Goal: Communication & Community: Answer question/provide support

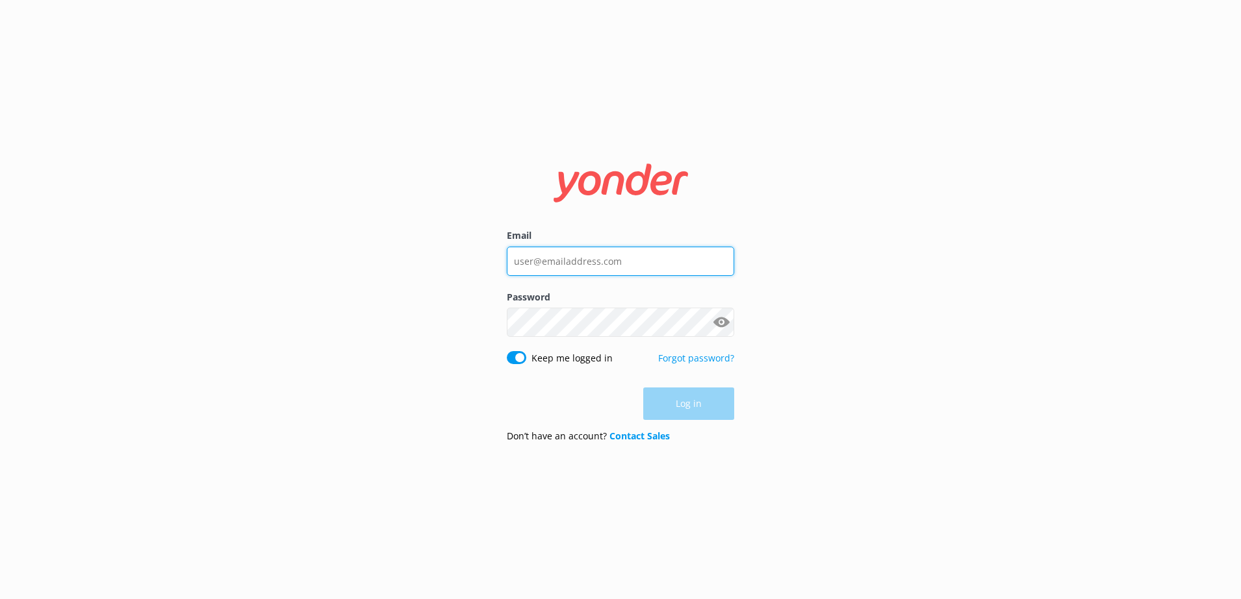
type input "[PERSON_NAME][EMAIL_ADDRESS][PERSON_NAME][DOMAIN_NAME]"
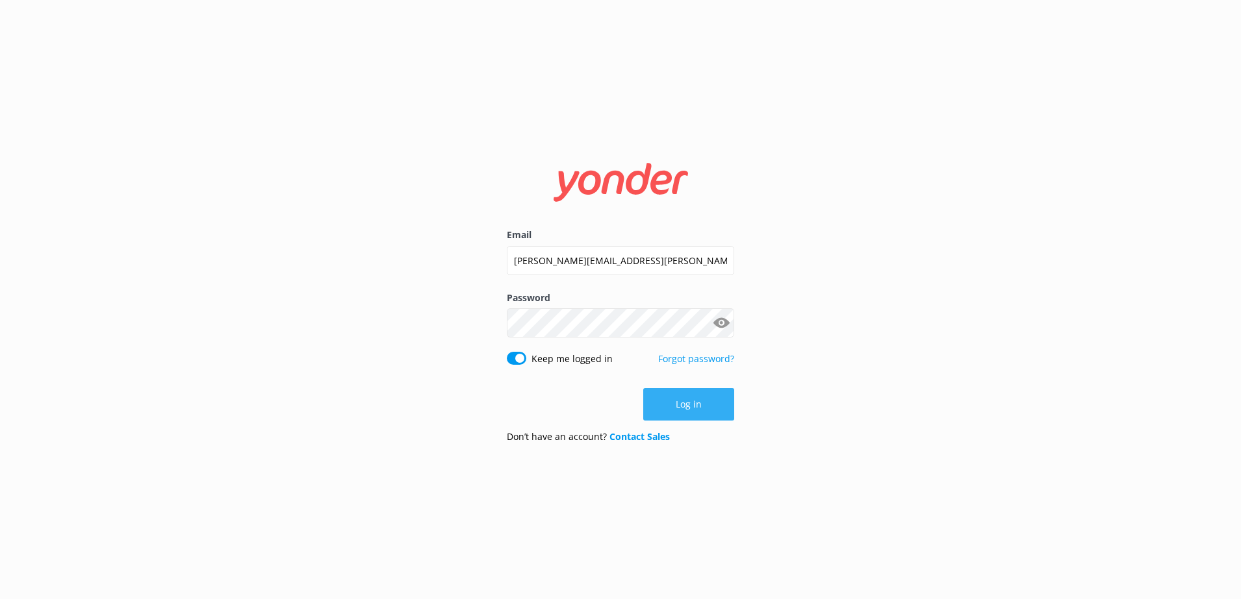
click at [720, 403] on div "Log in" at bounding box center [620, 404] width 227 height 32
click at [709, 403] on button "Log in" at bounding box center [688, 404] width 91 height 32
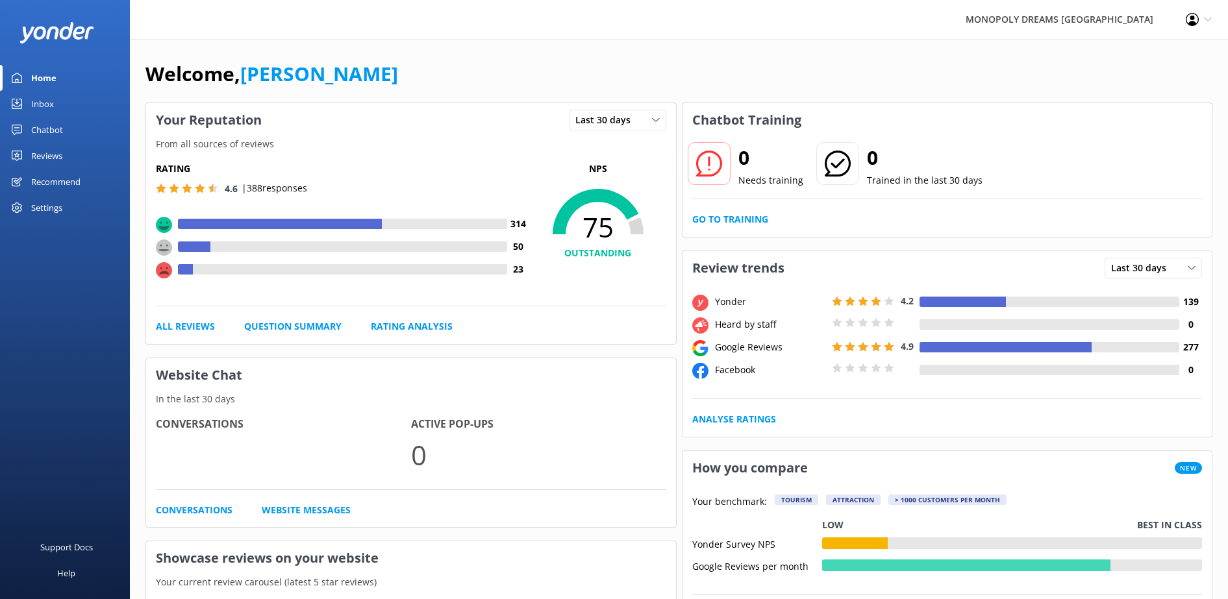
click at [82, 155] on link "Reviews" at bounding box center [65, 156] width 130 height 26
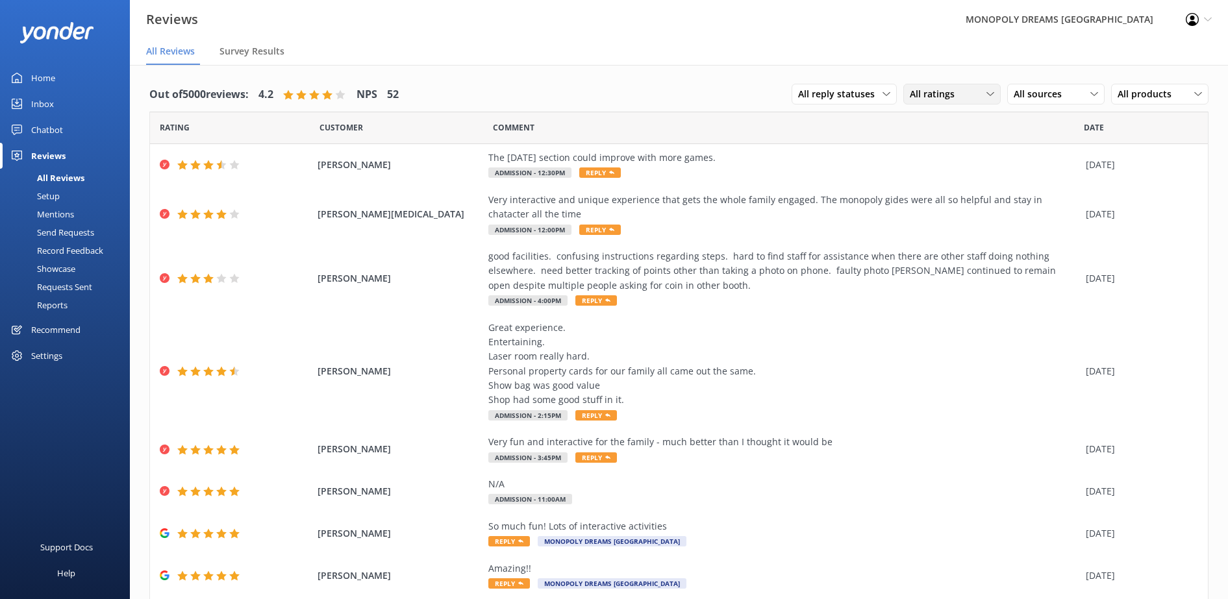
click at [954, 84] on div "All ratings All ratings Promoters Passives Detractors" at bounding box center [951, 94] width 97 height 21
click at [959, 167] on div "Passives" at bounding box center [947, 173] width 51 height 13
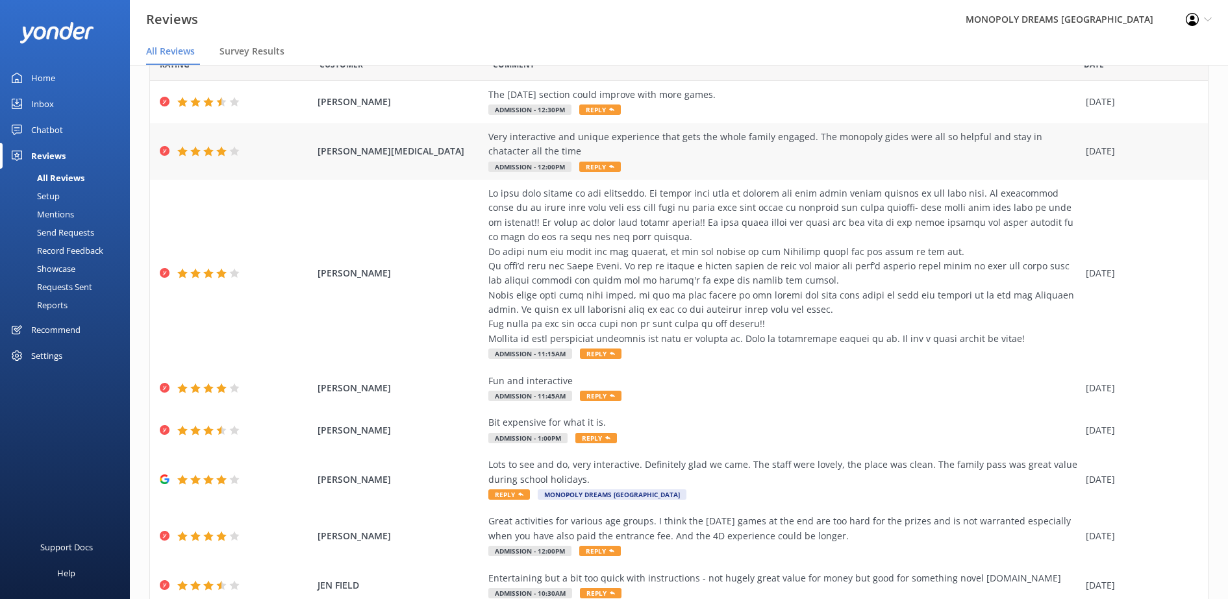
scroll to position [60, 0]
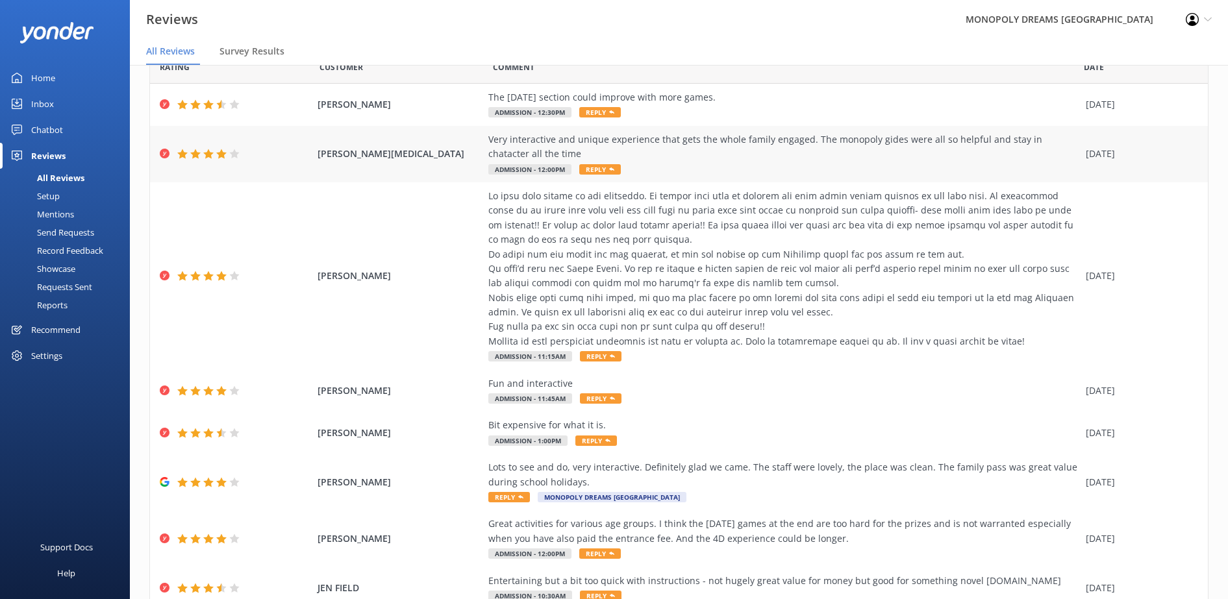
click at [839, 231] on div at bounding box center [783, 269] width 591 height 160
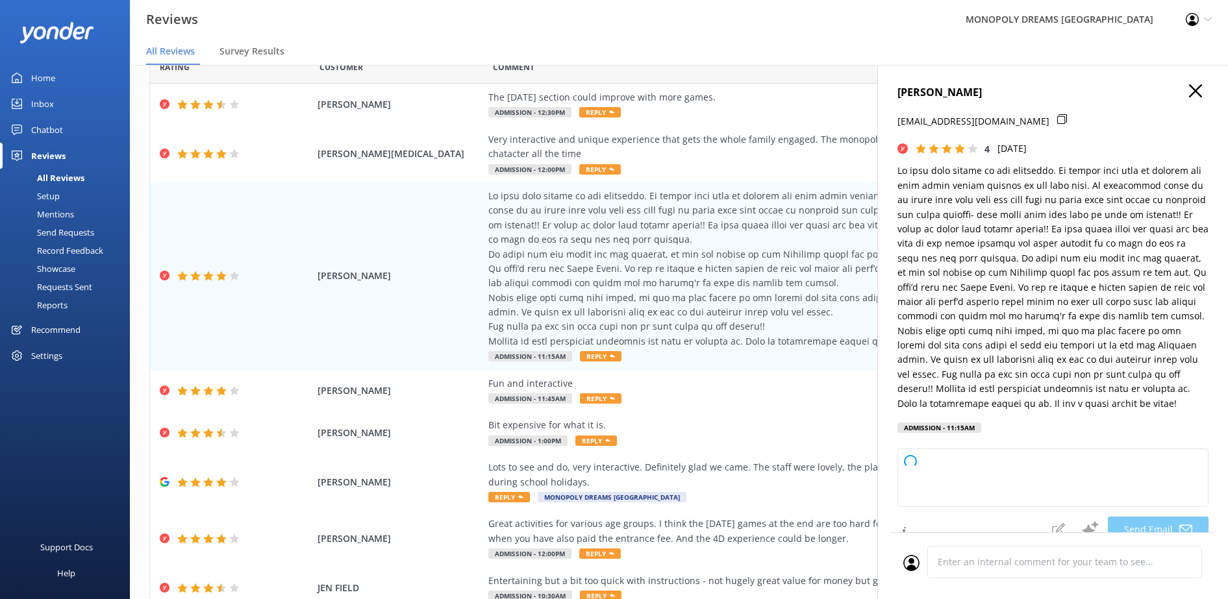
type textarea "Hi [PERSON_NAME], Thank you so much for your detailed feedback and for sharing …"
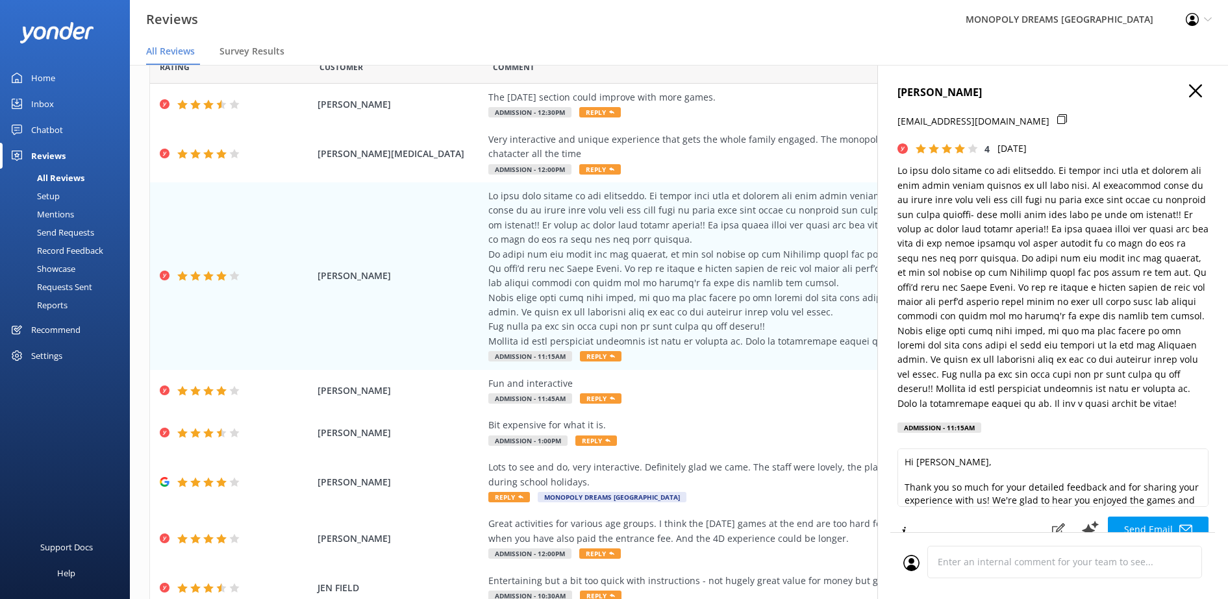
click at [1189, 92] on use "button" at bounding box center [1195, 90] width 13 height 13
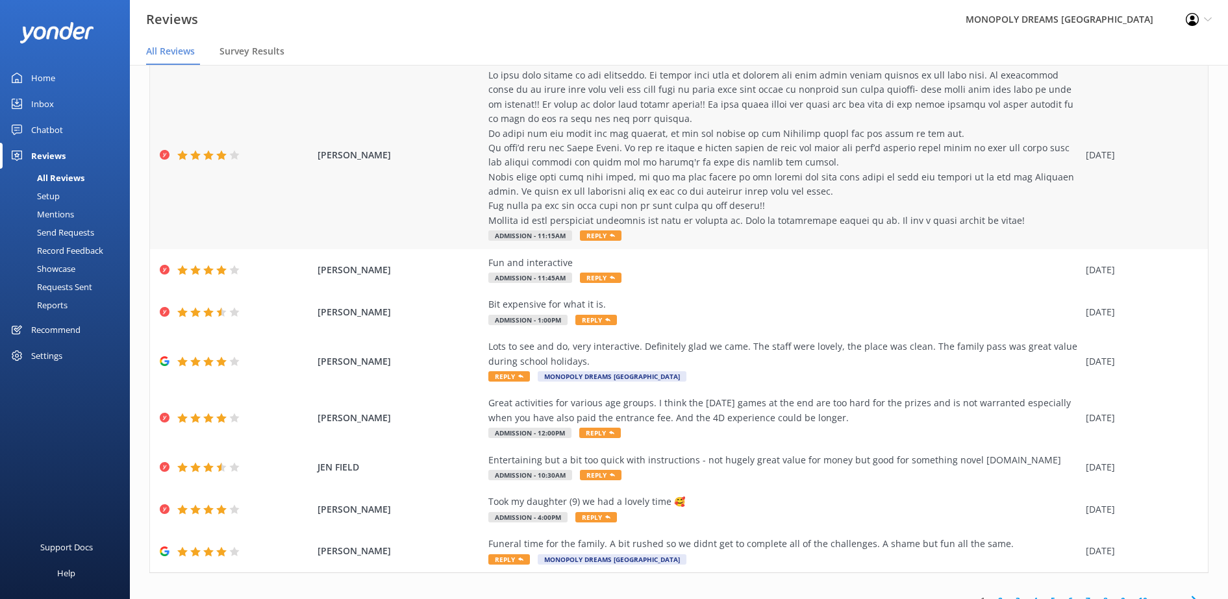
scroll to position [197, 0]
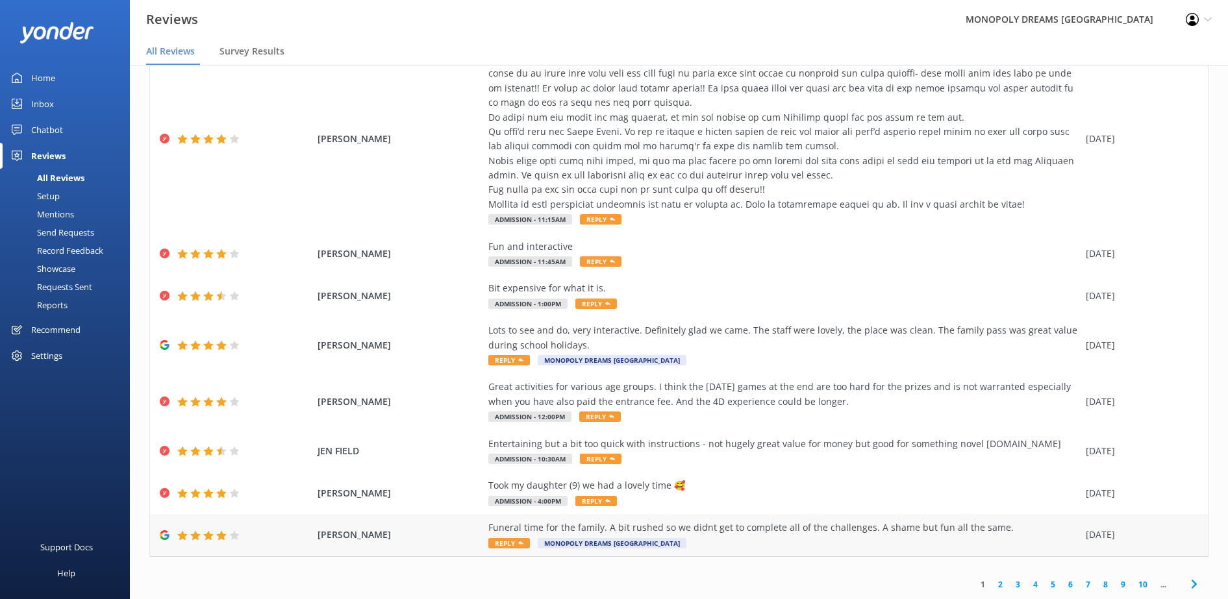
click at [726, 525] on div "Funeral time for the family. A bit rushed so we didnt get to complete all of th…" at bounding box center [783, 528] width 591 height 14
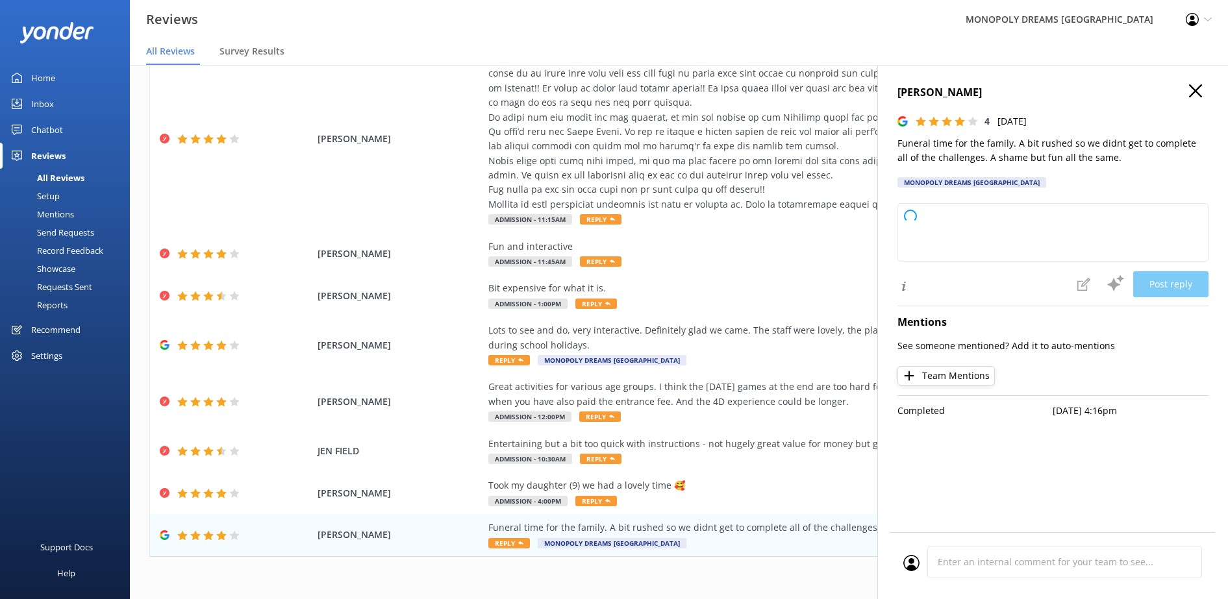
type textarea "Thank you for your feedback! We're glad you had fun, even though time was a bit…"
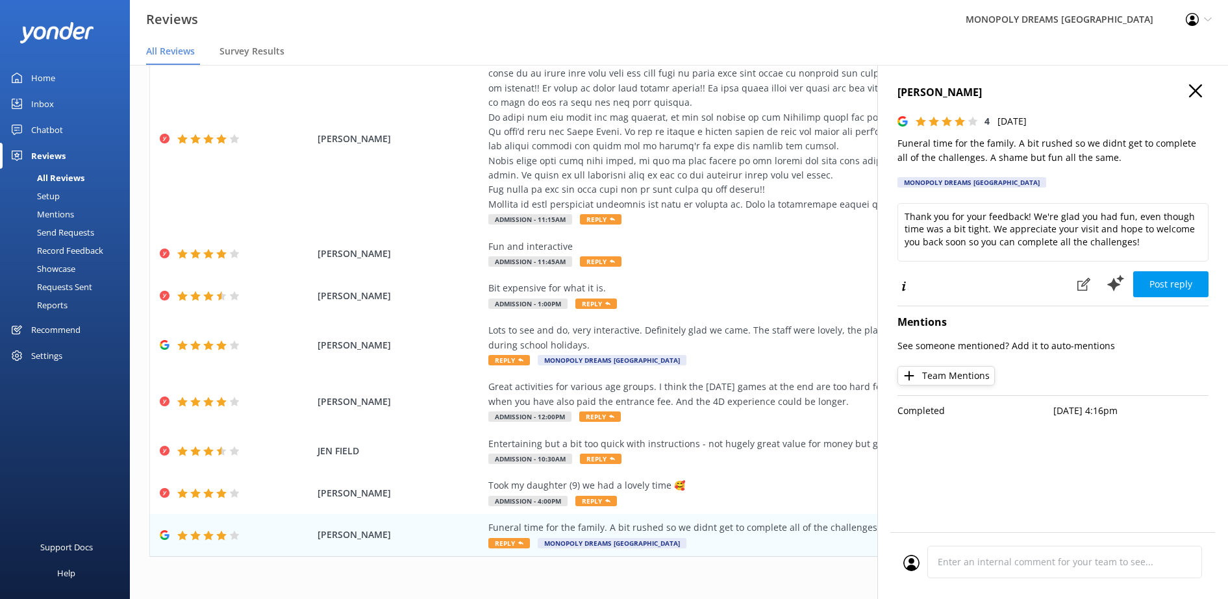
click at [1202, 82] on div "[PERSON_NAME] 4 [DATE] Funeral time for the family. A bit rushed so we didnt ge…" at bounding box center [1052, 364] width 351 height 599
click at [1192, 90] on icon "button" at bounding box center [1195, 90] width 13 height 13
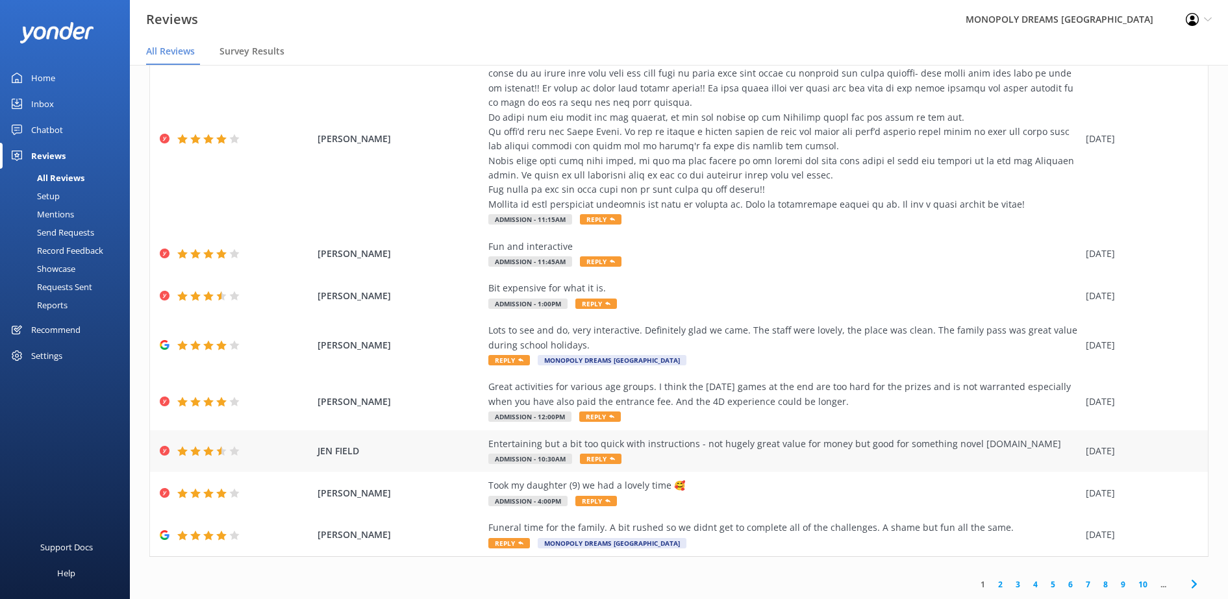
scroll to position [26, 0]
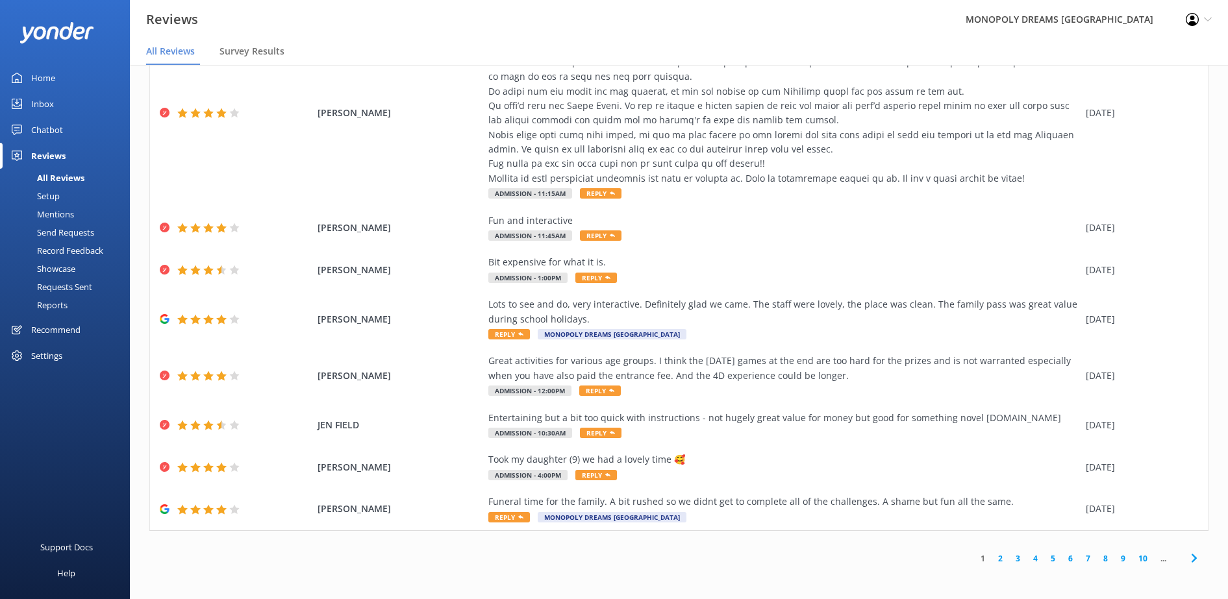
click at [992, 562] on link "2" at bounding box center [1001, 559] width 18 height 12
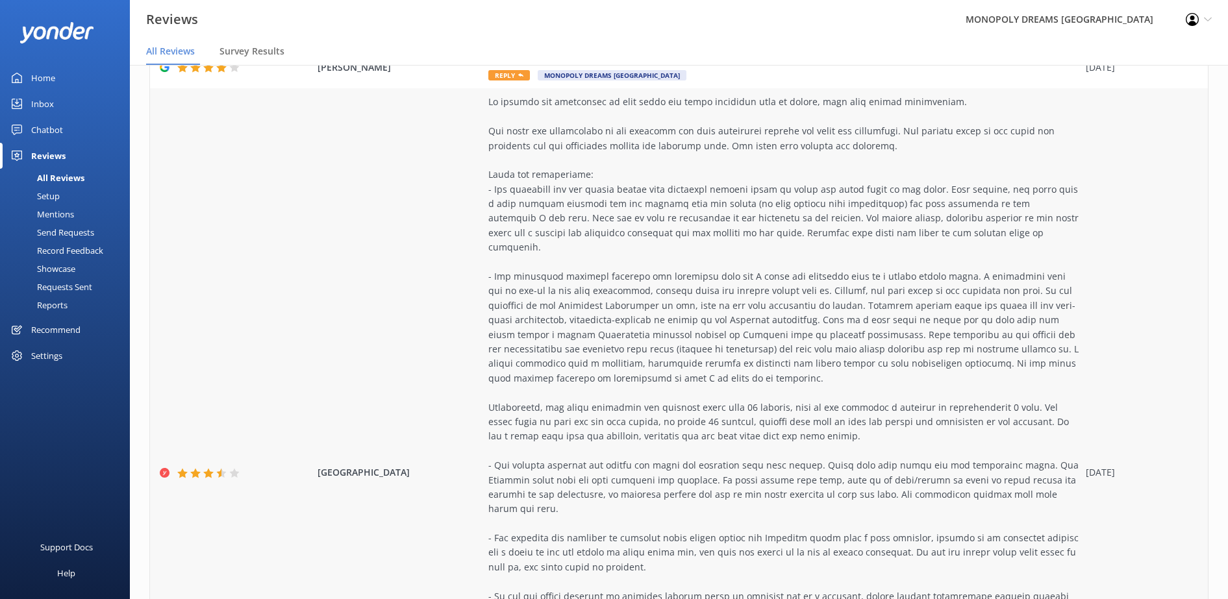
scroll to position [136, 0]
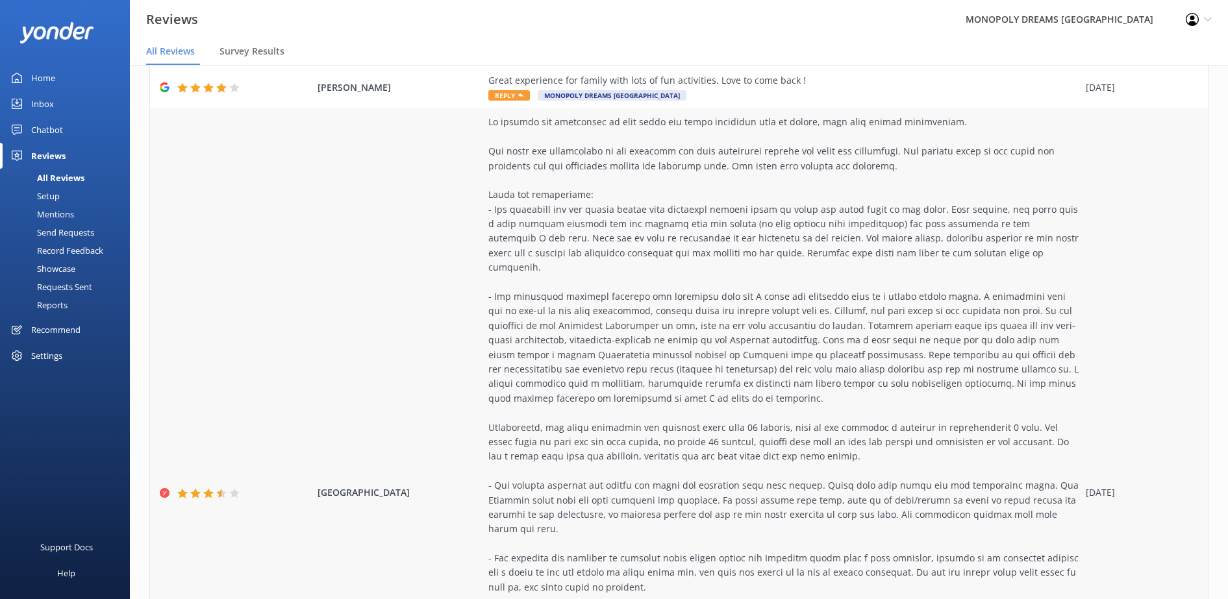
click at [1053, 183] on div at bounding box center [783, 486] width 591 height 742
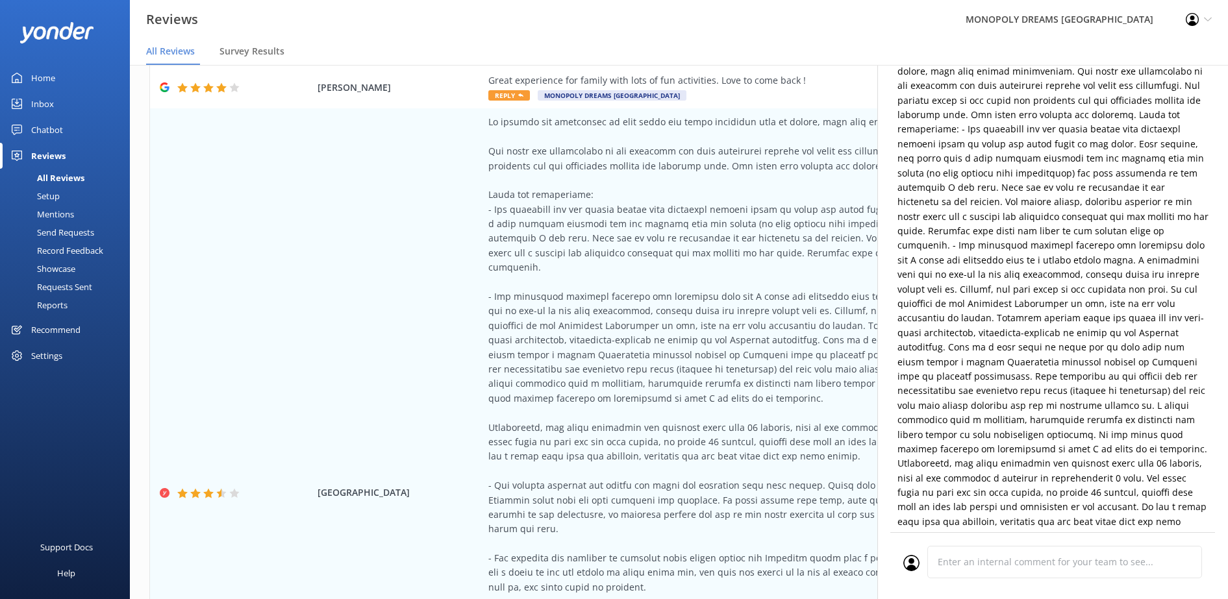
scroll to position [0, 0]
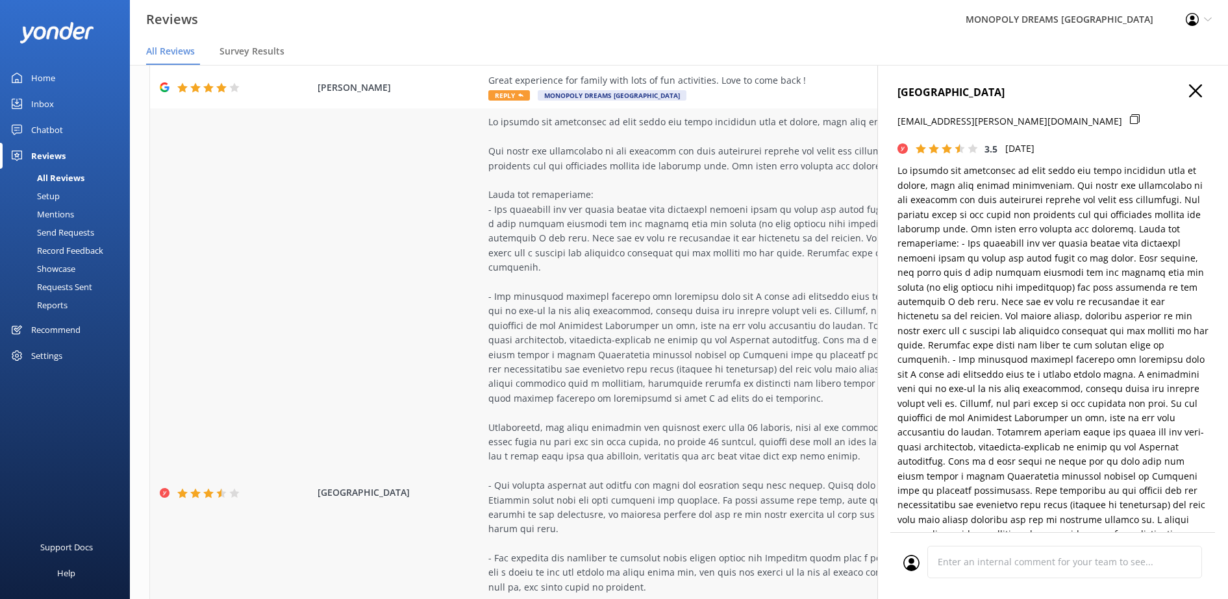
type textarea "Dear [PERSON_NAME], Thank you so much for your detailed feedback and for choosi…"
